Goal: Navigation & Orientation: Find specific page/section

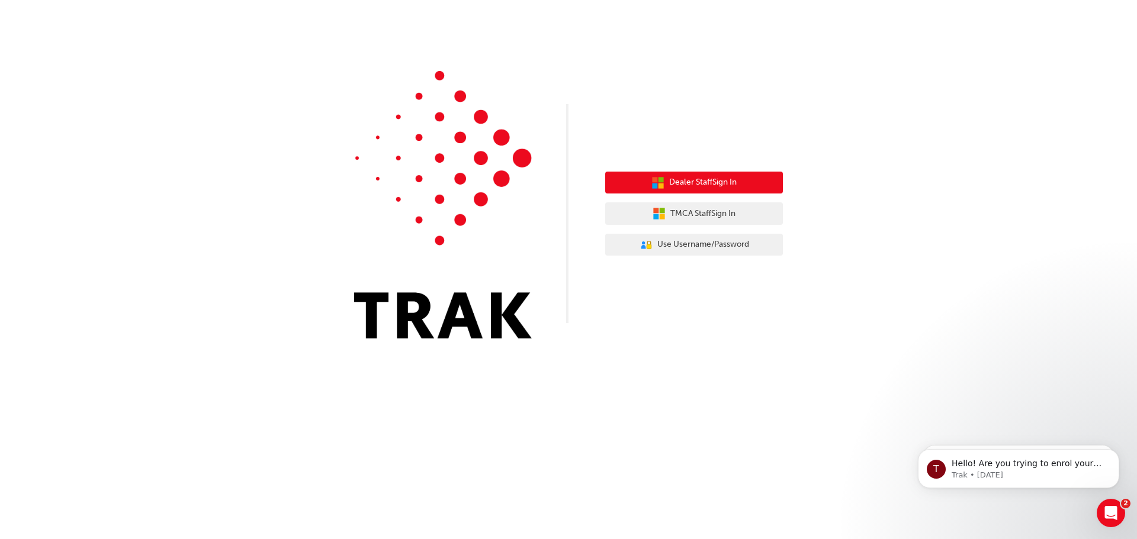
click at [710, 182] on span "Dealer Staff Sign In" at bounding box center [702, 183] width 67 height 14
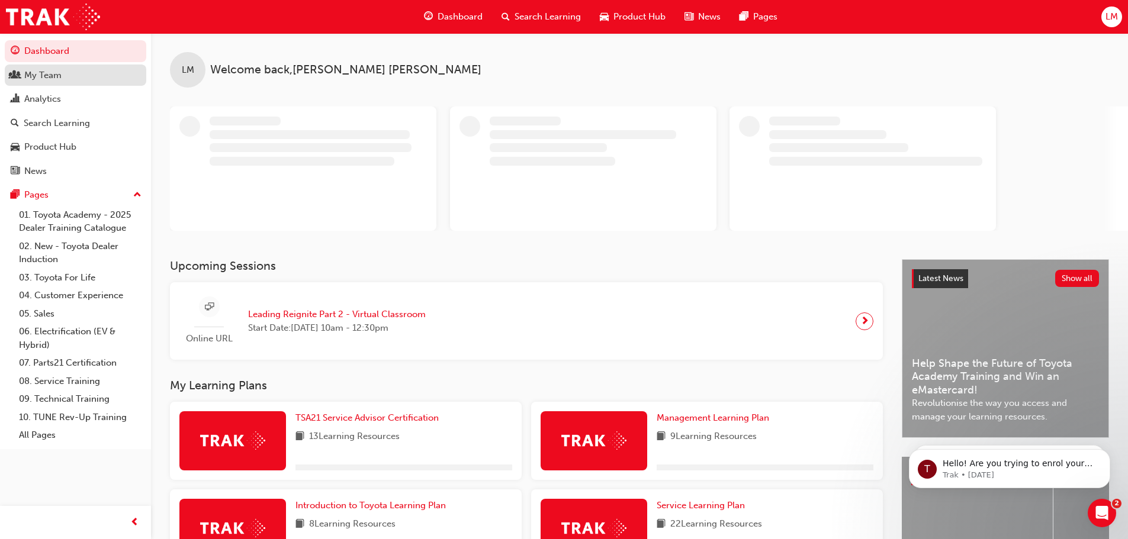
click at [66, 74] on div "My Team" at bounding box center [76, 75] width 130 height 15
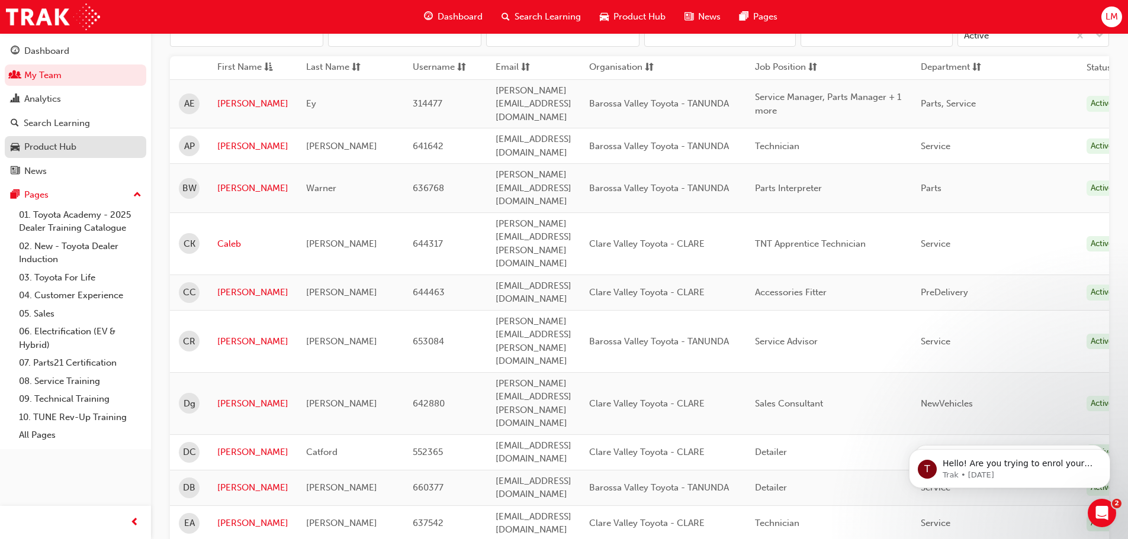
scroll to position [178, 0]
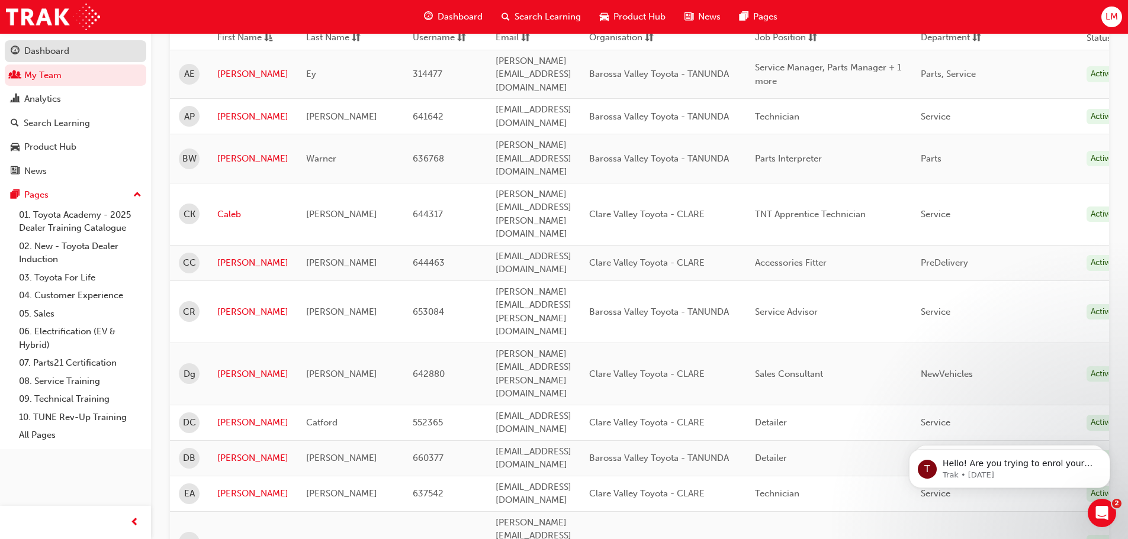
click at [50, 53] on div "Dashboard" at bounding box center [46, 51] width 45 height 14
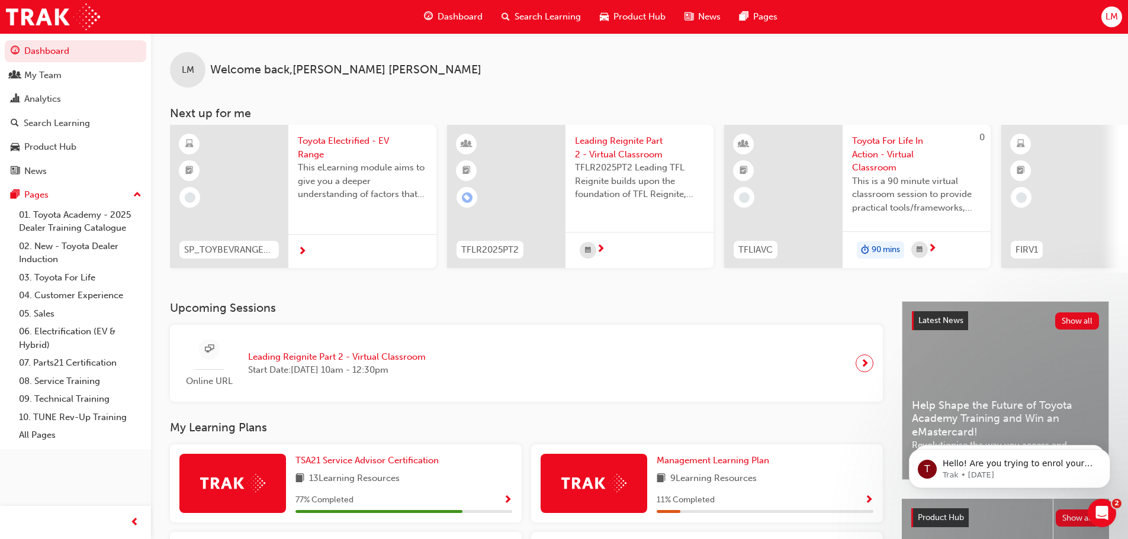
click at [334, 368] on span "Start Date: [DATE] 10am - 12:30pm" at bounding box center [337, 371] width 178 height 14
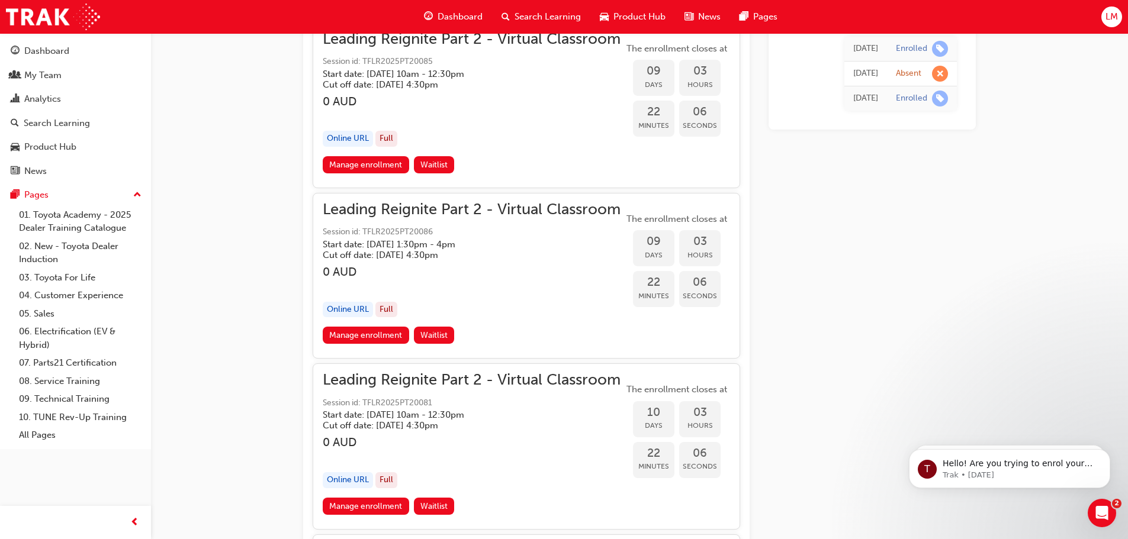
scroll to position [2233, 0]
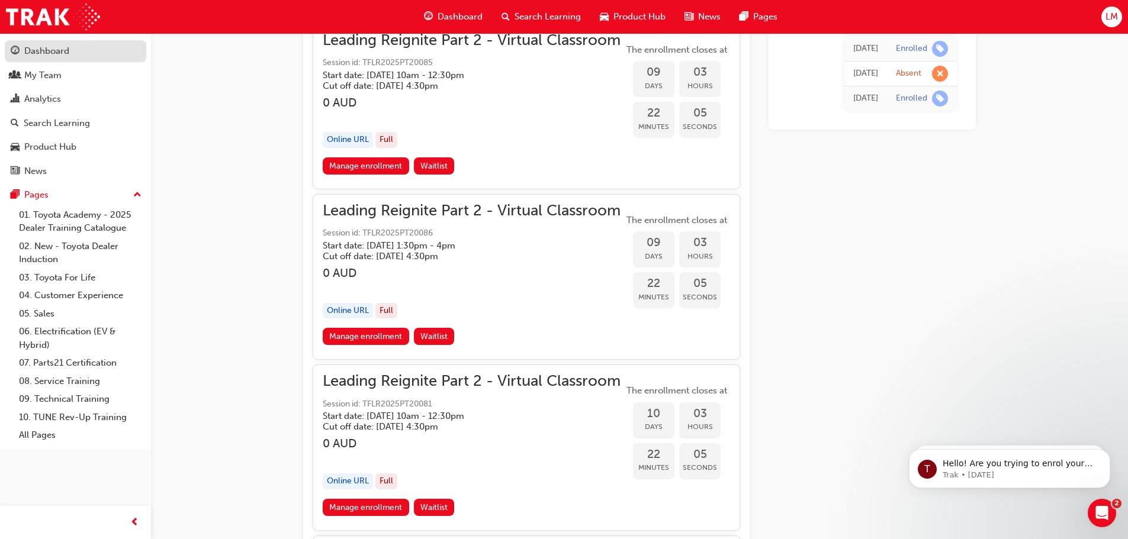
click at [30, 45] on div "Dashboard" at bounding box center [46, 51] width 45 height 14
